Goal: Transaction & Acquisition: Purchase product/service

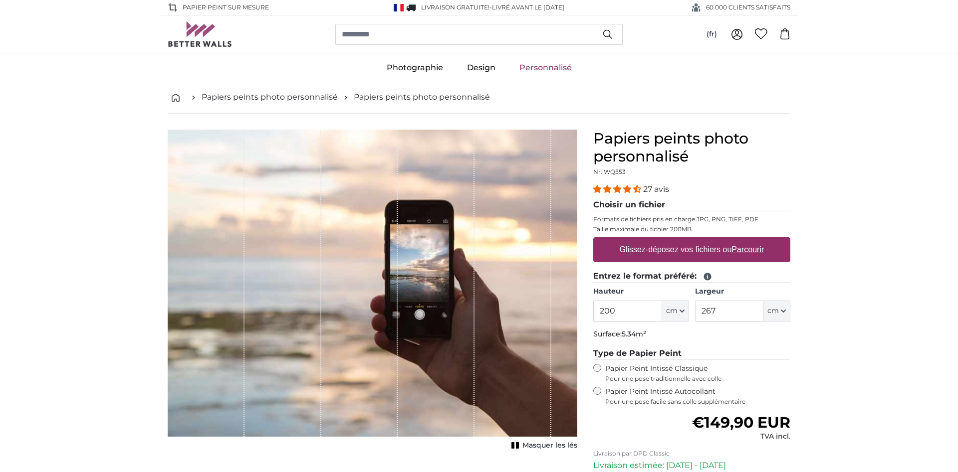
drag, startPoint x: 623, startPoint y: 316, endPoint x: 609, endPoint y: 312, distance: 15.4
click at [593, 308] on input "200" at bounding box center [627, 311] width 68 height 21
drag, startPoint x: 620, startPoint y: 311, endPoint x: 561, endPoint y: 313, distance: 59.9
click at [593, 316] on input "200" at bounding box center [627, 311] width 68 height 21
click at [623, 309] on input "150" at bounding box center [627, 311] width 68 height 21
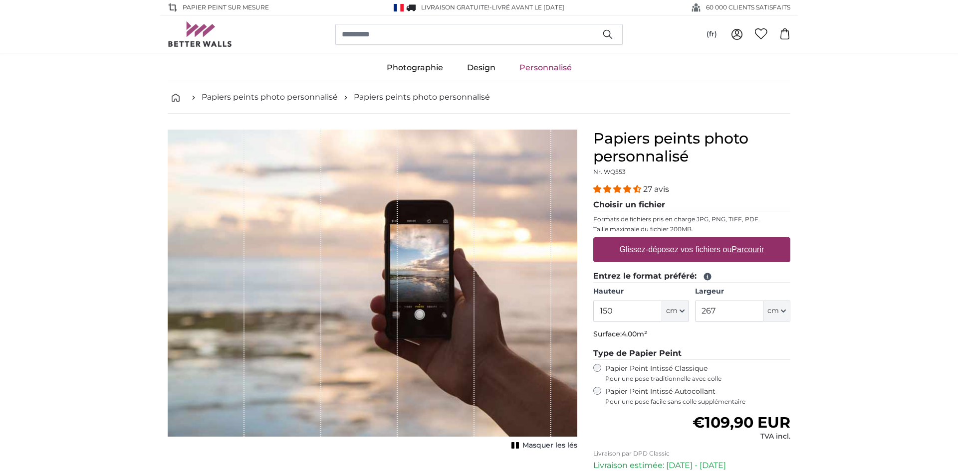
type input "150"
click at [729, 312] on input "267" at bounding box center [729, 311] width 68 height 21
drag, startPoint x: 725, startPoint y: 309, endPoint x: 709, endPoint y: 309, distance: 16.0
click at [695, 309] on input "267" at bounding box center [729, 311] width 68 height 21
type input "150"
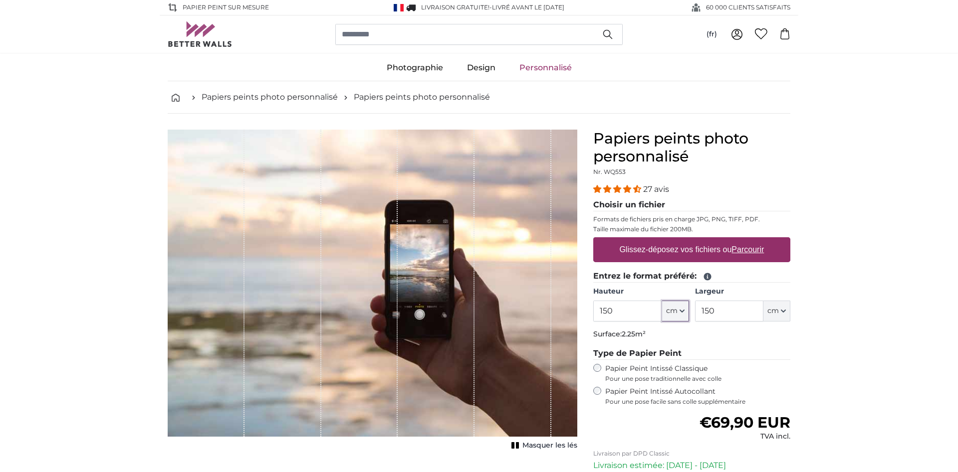
click at [681, 308] on button "cm" at bounding box center [675, 311] width 27 height 21
click at [617, 310] on input "150" at bounding box center [627, 311] width 68 height 21
click at [593, 305] on input "150" at bounding box center [627, 311] width 68 height 21
click at [618, 312] on input "150" at bounding box center [627, 311] width 68 height 21
click at [617, 311] on input "150" at bounding box center [627, 311] width 68 height 21
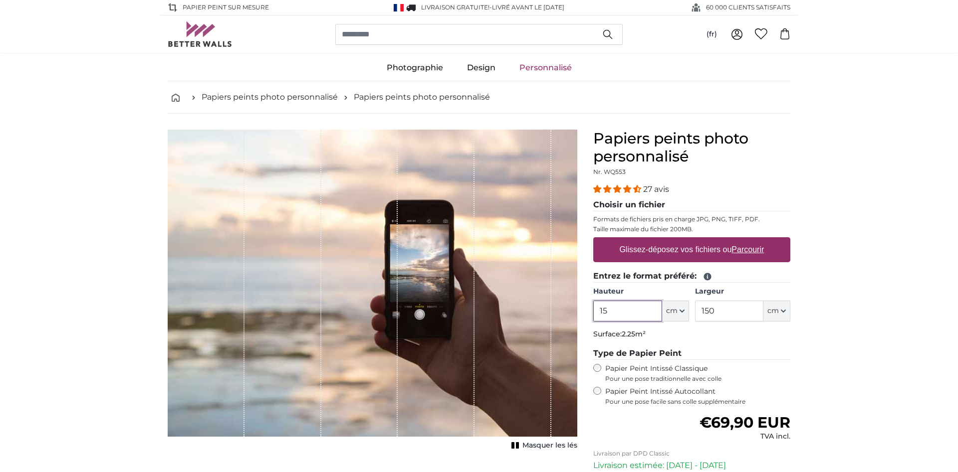
type input "1"
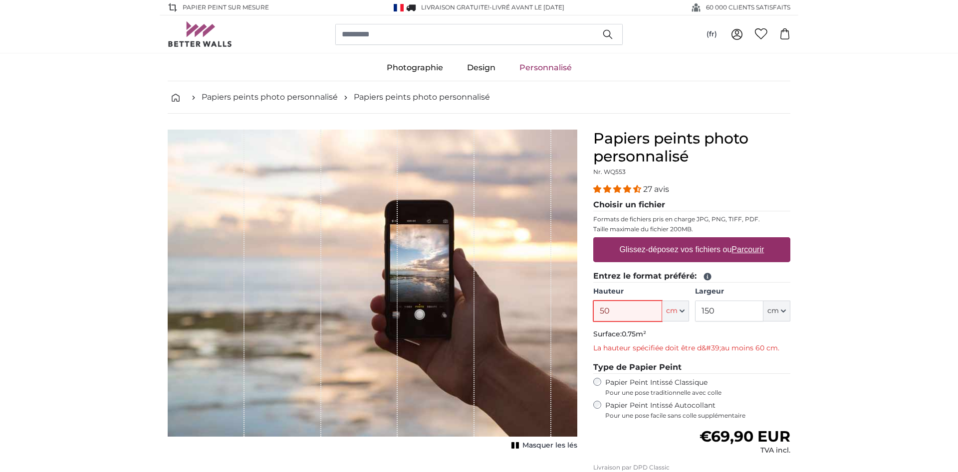
type input "50"
click at [534, 449] on span "Masquer les lés" at bounding box center [549, 446] width 55 height 10
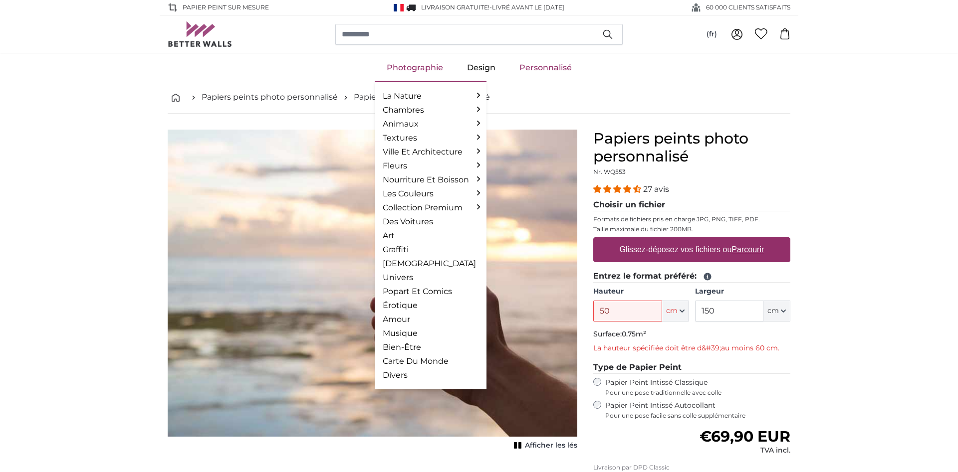
click at [402, 67] on link "Photographie" at bounding box center [415, 68] width 80 height 26
